Goal: Communication & Community: Answer question/provide support

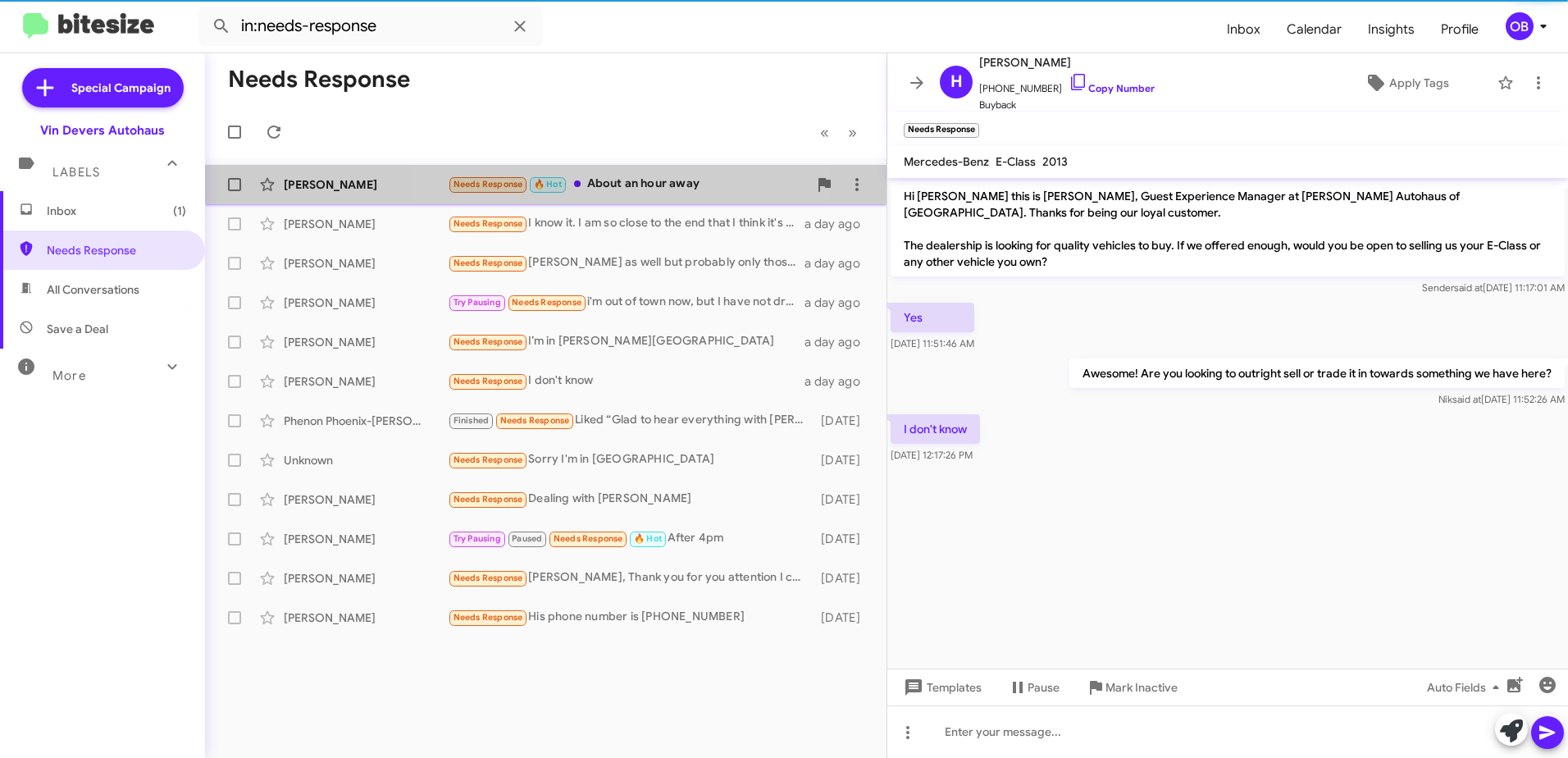
click at [629, 177] on div "Needs Response 🔥 Hot About an hour away" at bounding box center [627, 184] width 360 height 19
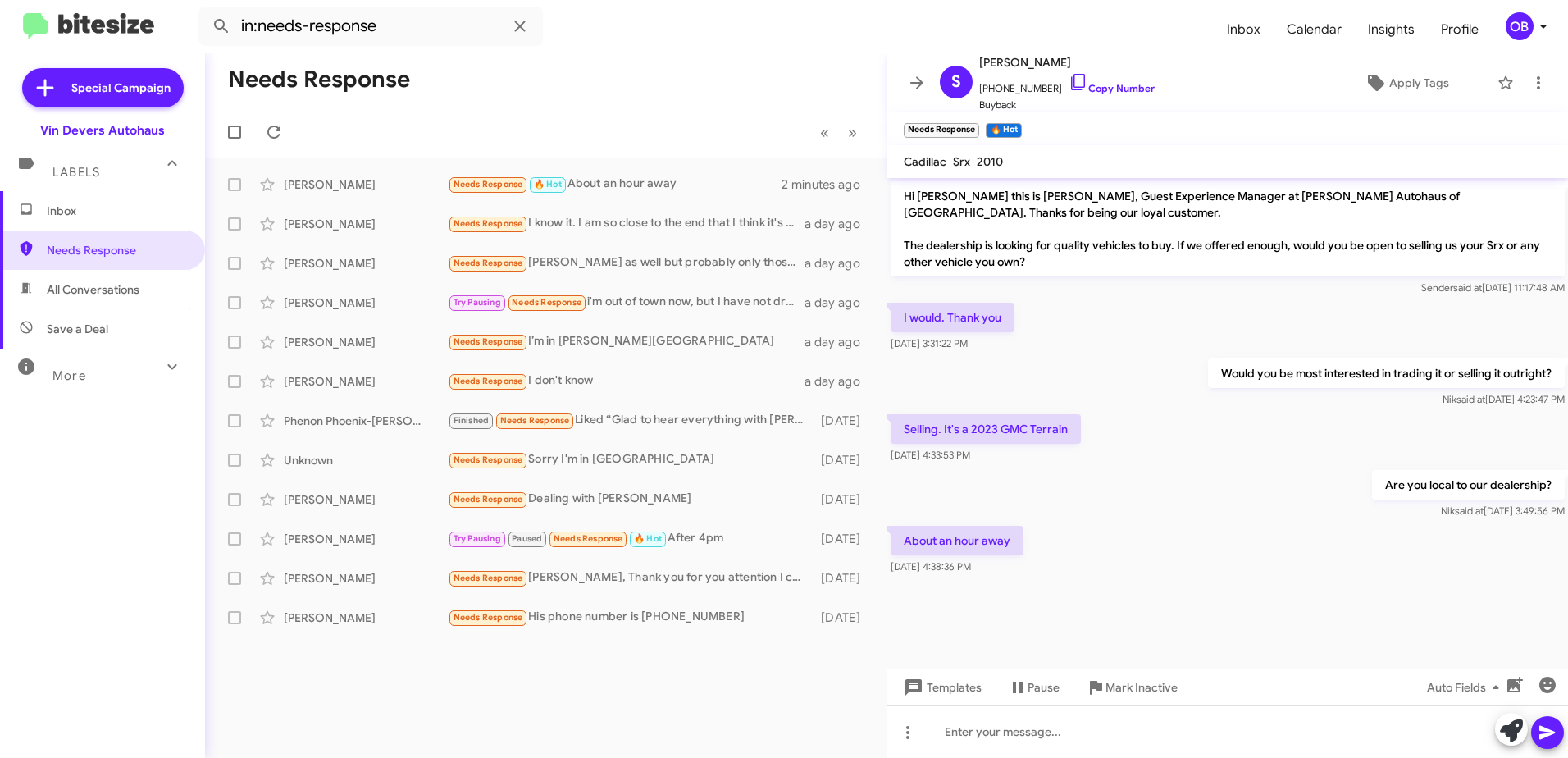
drag, startPoint x: 599, startPoint y: 146, endPoint x: 569, endPoint y: 130, distance: 34.0
click at [599, 146] on mat-toolbar-row "« Previous » Next" at bounding box center [546, 132] width 681 height 53
